Goal: Complete application form

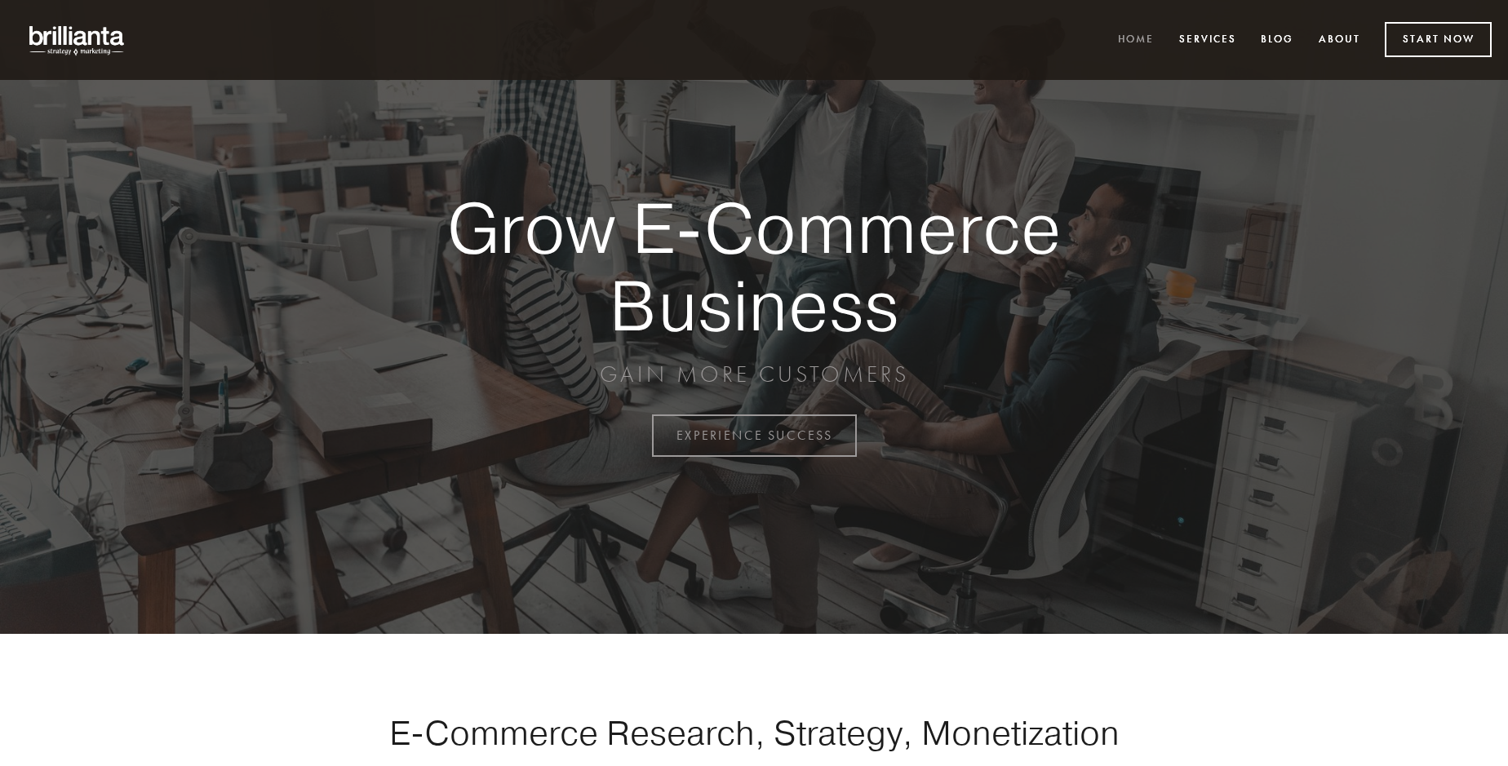
scroll to position [4278, 0]
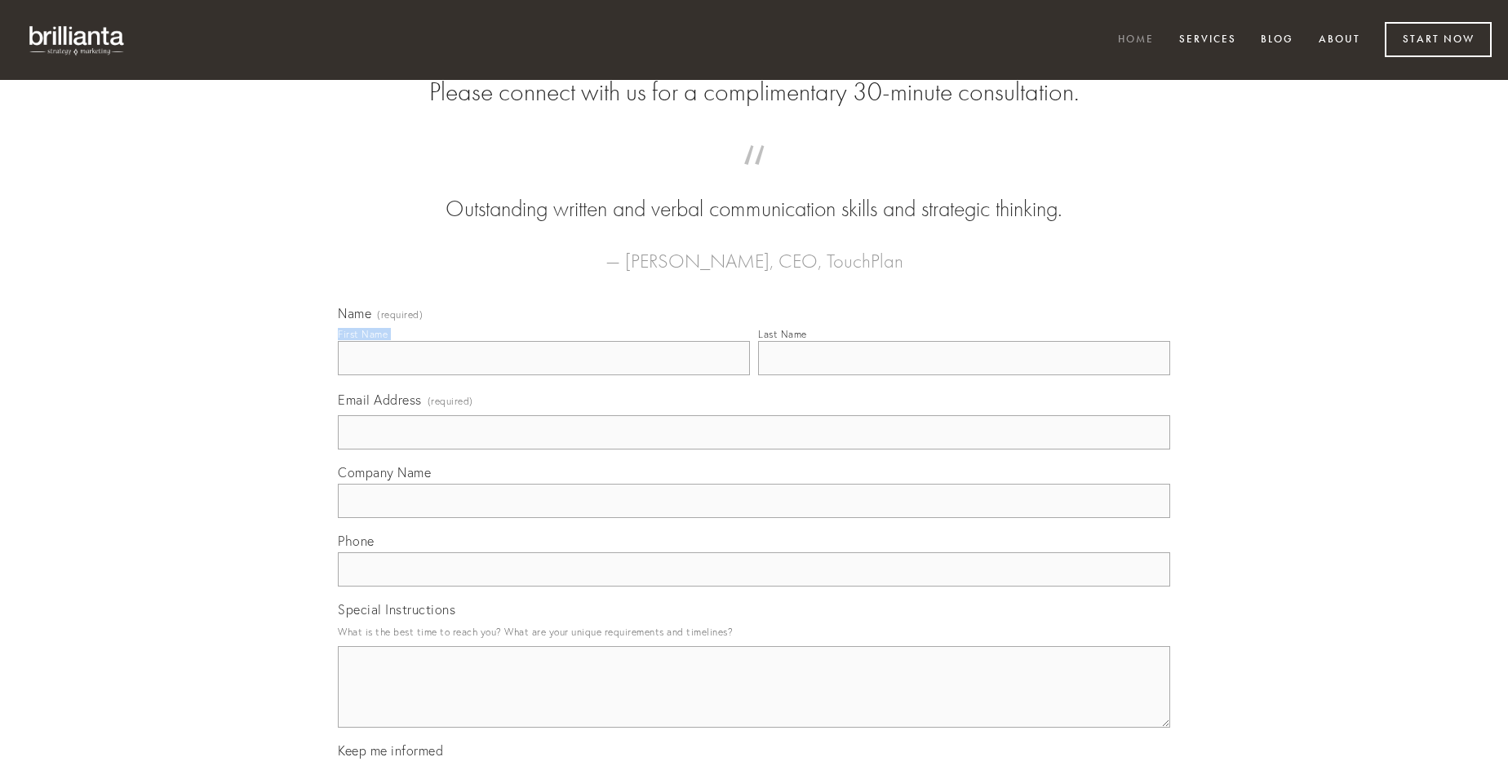
type input "[PERSON_NAME]"
click at [964, 375] on input "Last Name" at bounding box center [964, 358] width 412 height 34
type input "[PERSON_NAME]"
click at [754, 450] on input "Email Address (required)" at bounding box center [754, 432] width 832 height 34
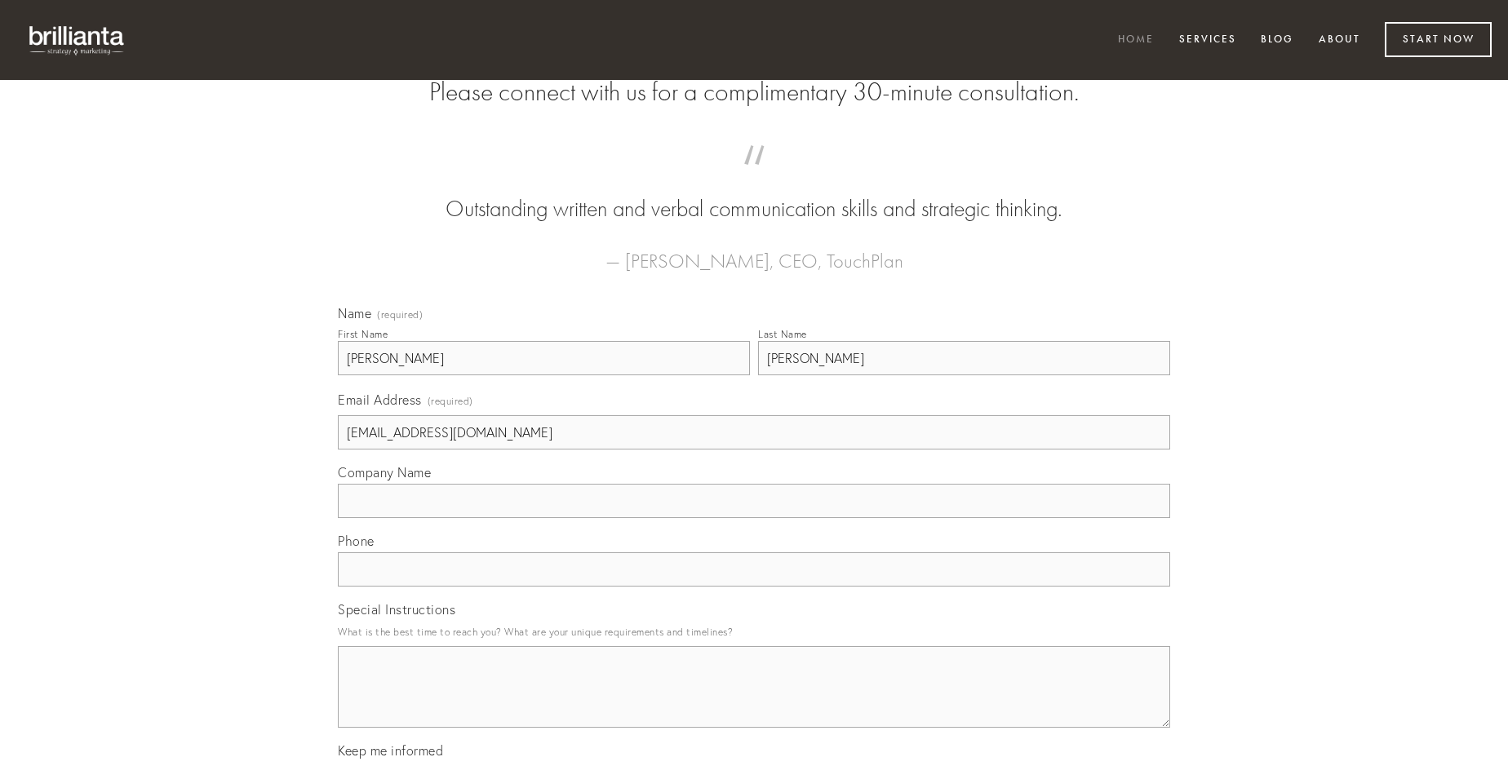
type input "[EMAIL_ADDRESS][DOMAIN_NAME]"
click at [754, 518] on input "Company Name" at bounding box center [754, 501] width 832 height 34
type input "stultus"
click at [754, 587] on input "text" at bounding box center [754, 570] width 832 height 34
click at [754, 702] on textarea "Special Instructions" at bounding box center [754, 687] width 832 height 82
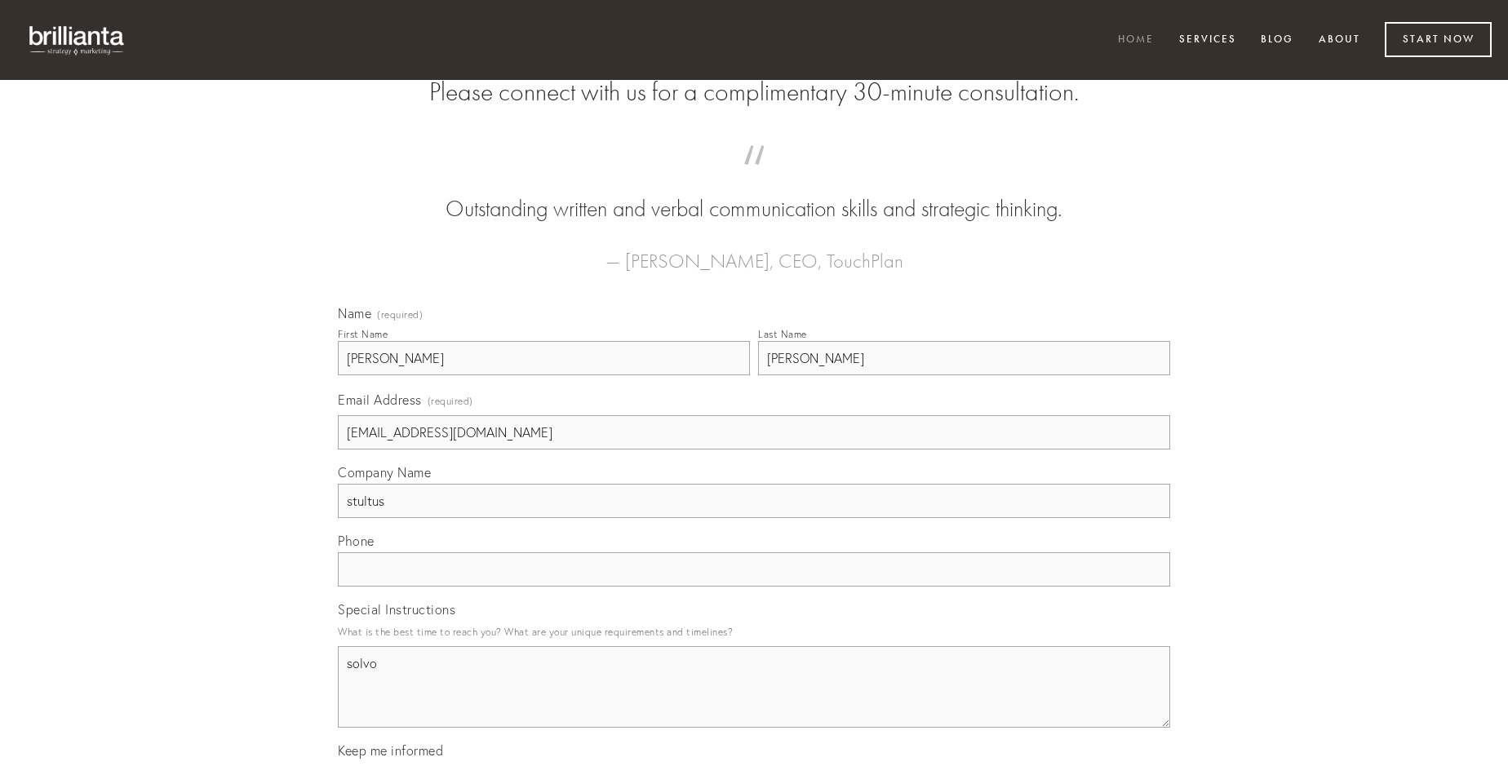
type textarea "solvo"
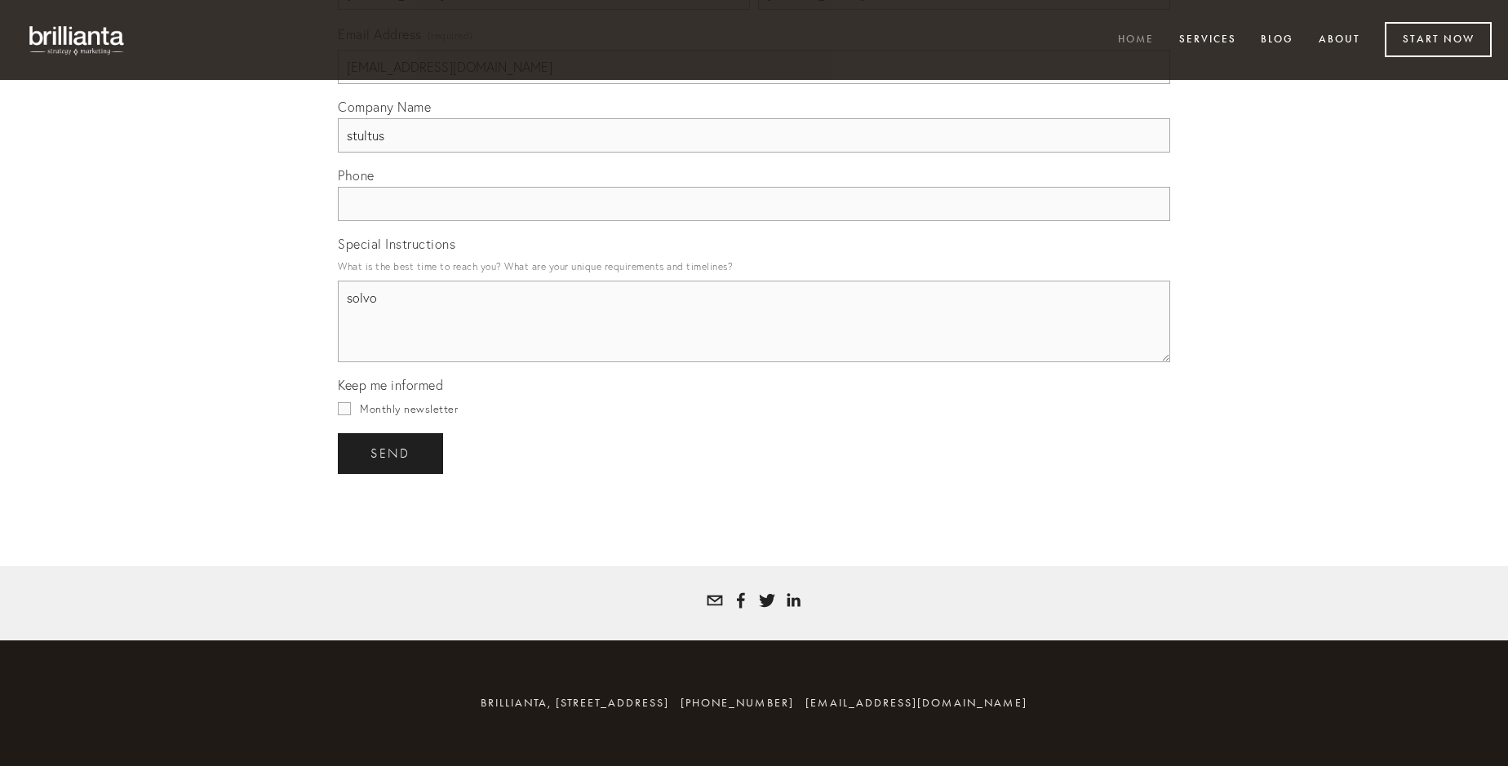
click at [392, 453] on span "send" at bounding box center [391, 453] width 40 height 15
